Goal: Information Seeking & Learning: Learn about a topic

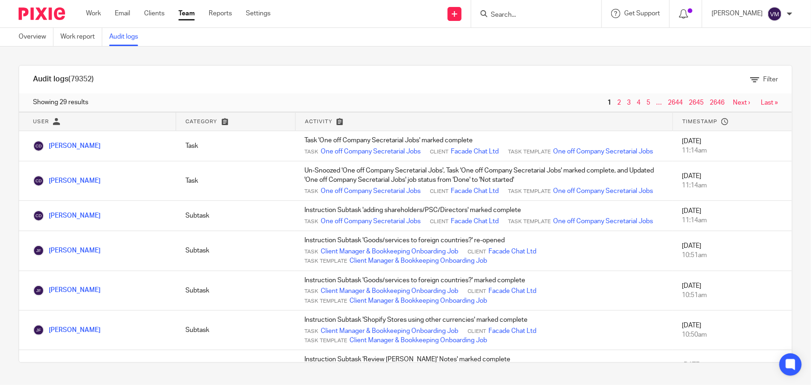
scroll to position [380, 0]
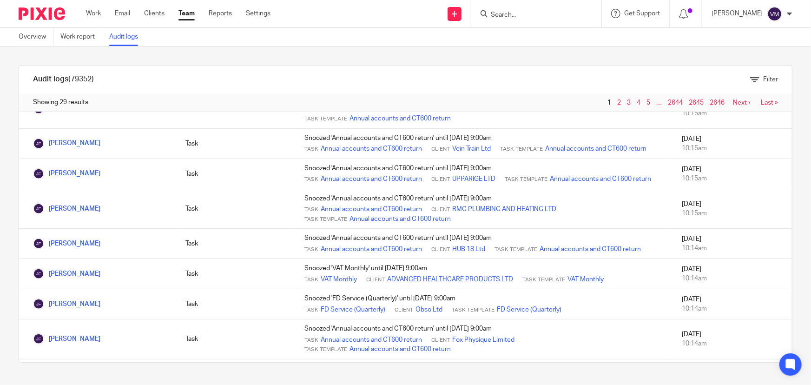
click at [533, 18] on input "Search" at bounding box center [532, 15] width 84 height 8
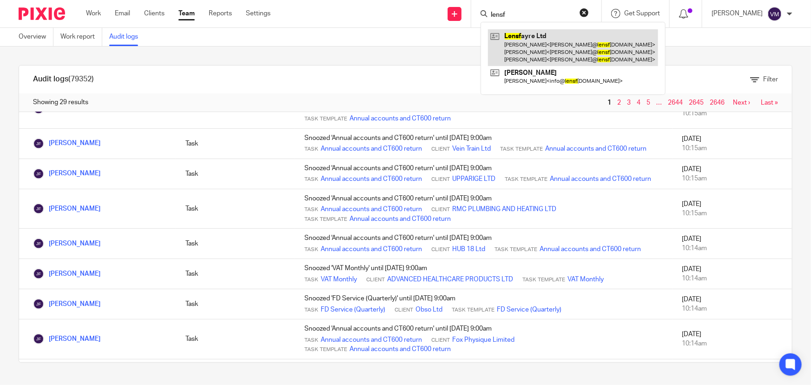
type input "lensf"
click at [541, 35] on link at bounding box center [573, 47] width 170 height 37
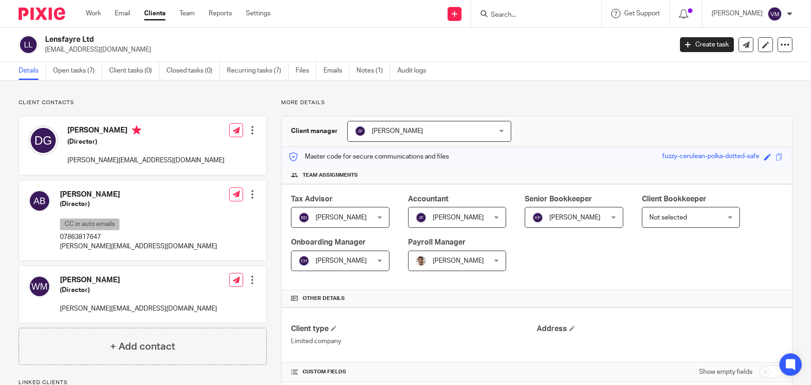
click at [337, 70] on link "Emails" at bounding box center [336, 71] width 26 height 18
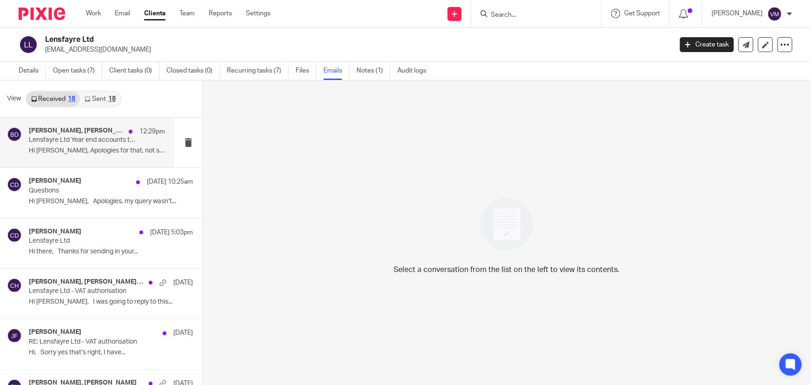
click at [93, 134] on h4 "[PERSON_NAME], [PERSON_NAME], [PERSON_NAME], [PERSON_NAME]" at bounding box center [76, 131] width 95 height 8
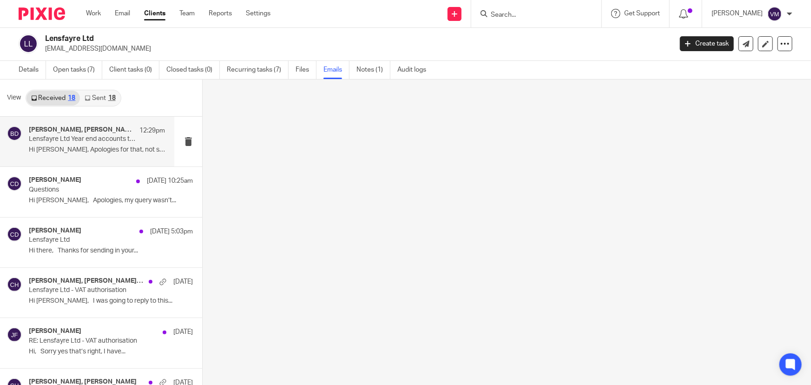
click at [100, 98] on link "Sent 18" at bounding box center [100, 98] width 40 height 15
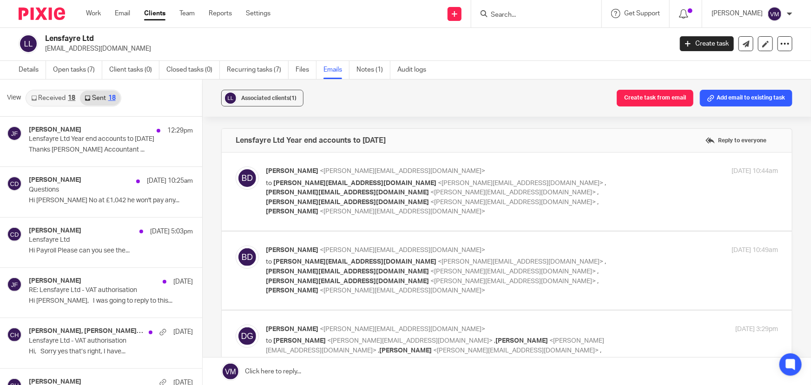
scroll to position [0, 0]
click at [83, 126] on div "Jill Fox 12:29pm" at bounding box center [97, 130] width 136 height 9
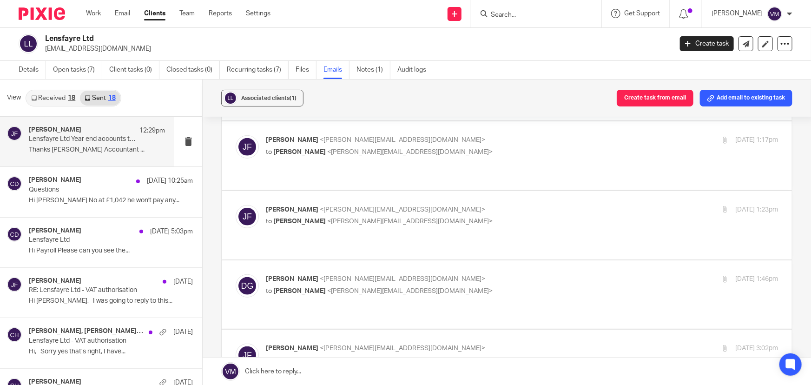
scroll to position [3886, 0]
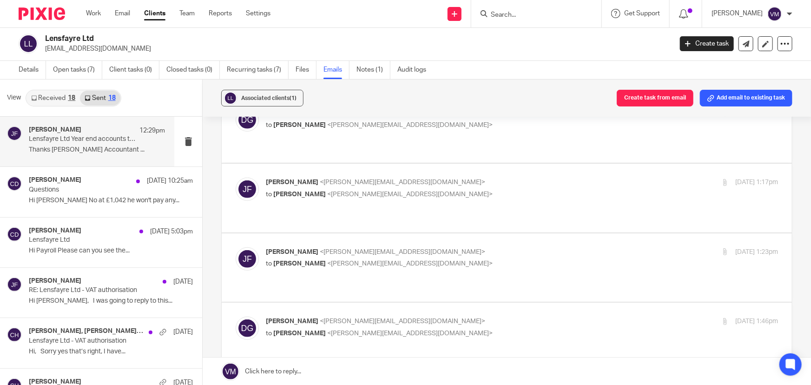
checkbox input "false"
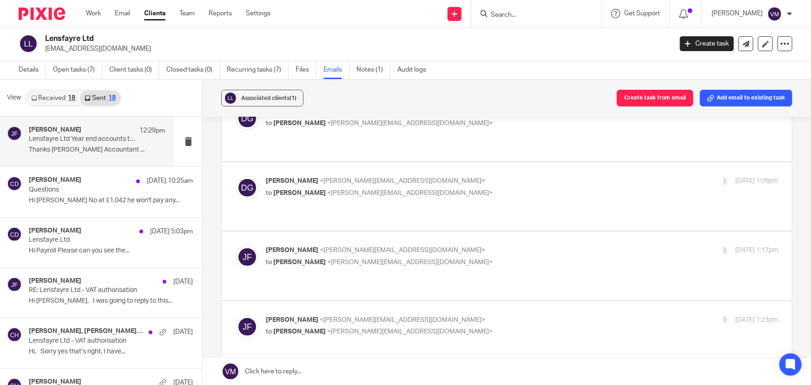
scroll to position [3801, 0]
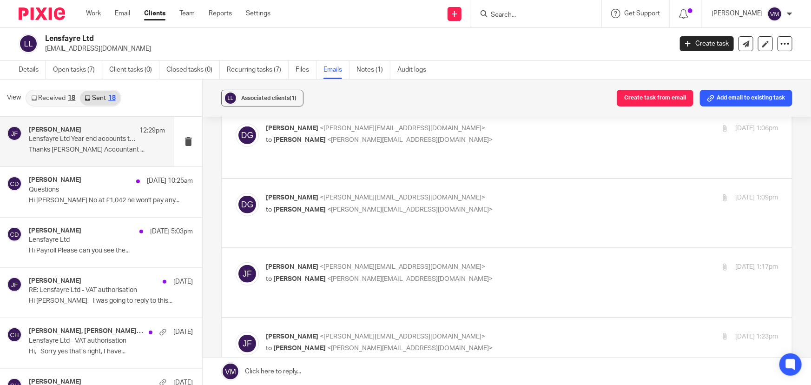
checkbox input "false"
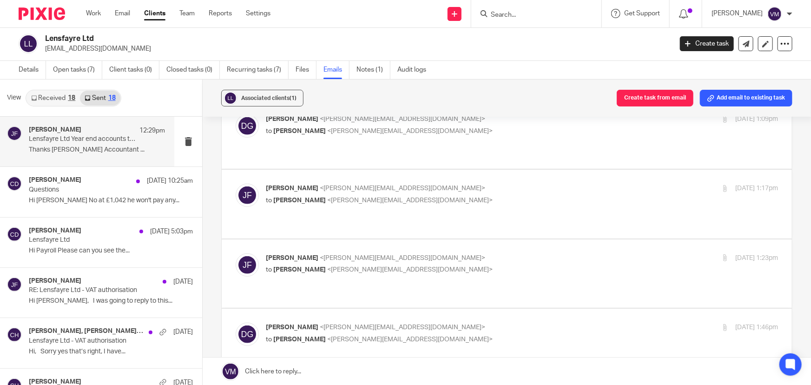
scroll to position [3886, 0]
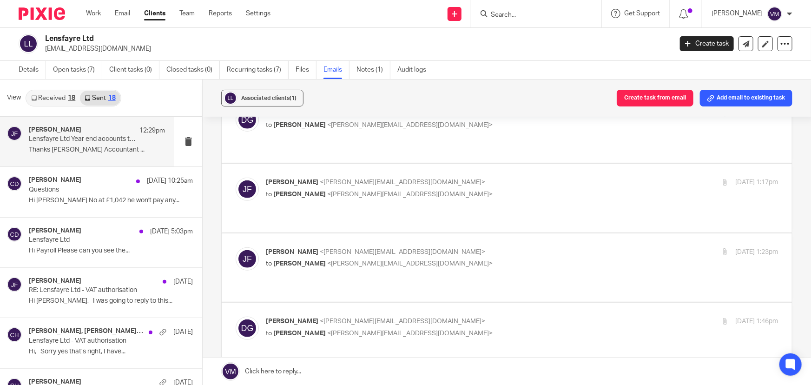
checkbox input "false"
click at [188, 13] on link "Team" at bounding box center [186, 13] width 15 height 9
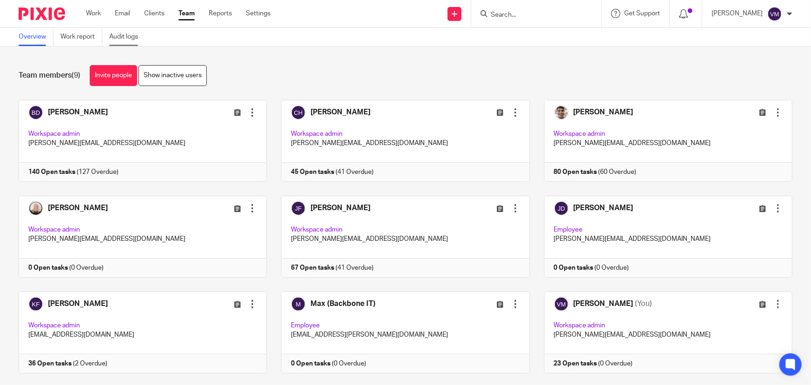
click at [118, 33] on link "Audit logs" at bounding box center [127, 37] width 36 height 18
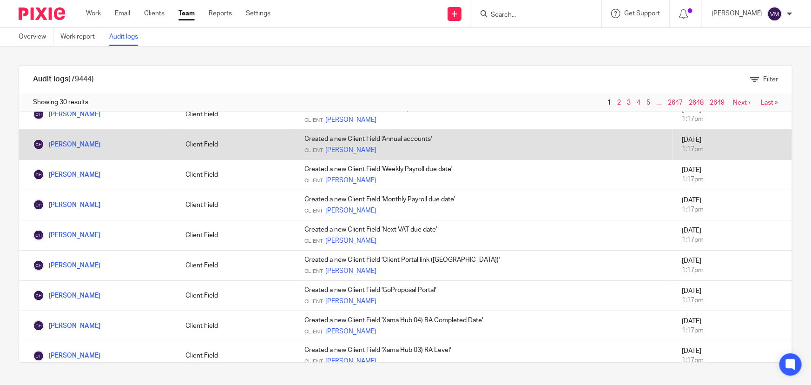
scroll to position [730, 0]
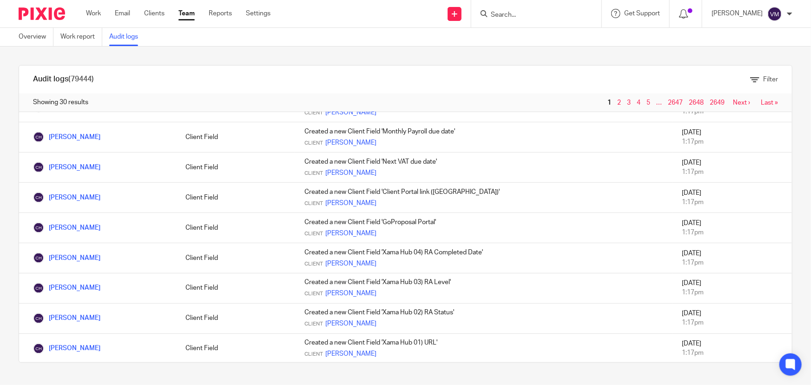
click at [617, 101] on link "2" at bounding box center [619, 102] width 4 height 7
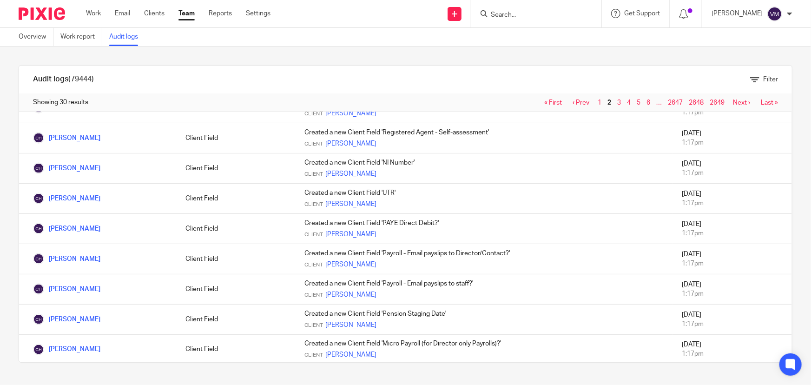
scroll to position [674, 0]
click at [617, 101] on link "3" at bounding box center [619, 102] width 4 height 7
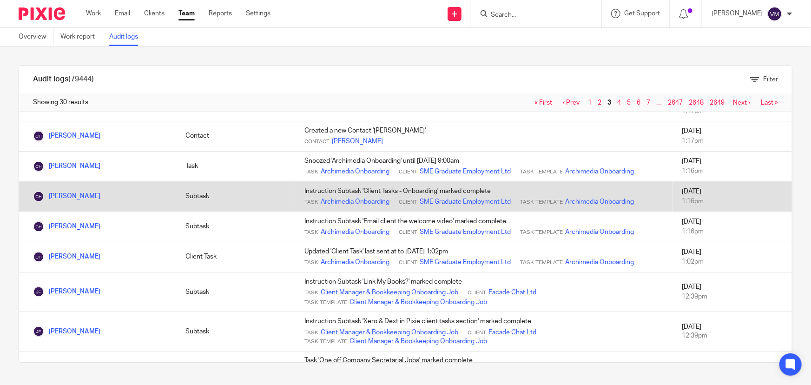
scroll to position [653, 0]
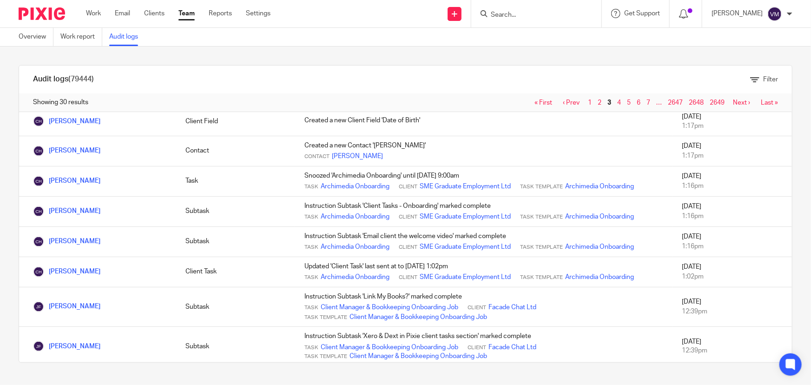
click at [183, 10] on link "Team" at bounding box center [186, 13] width 16 height 9
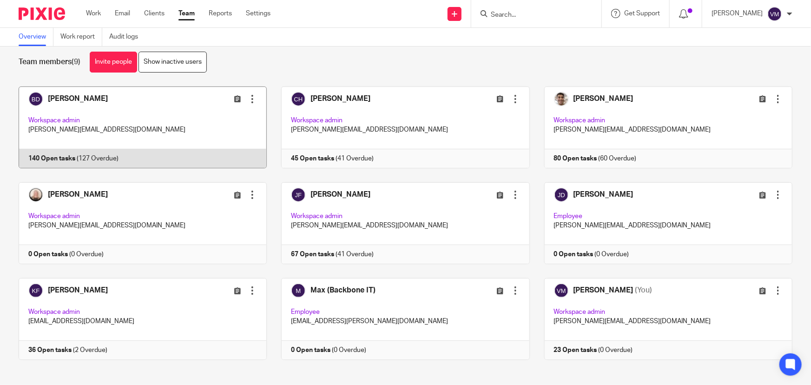
scroll to position [20, 0]
